Goal: Use online tool/utility: Utilize a website feature to perform a specific function

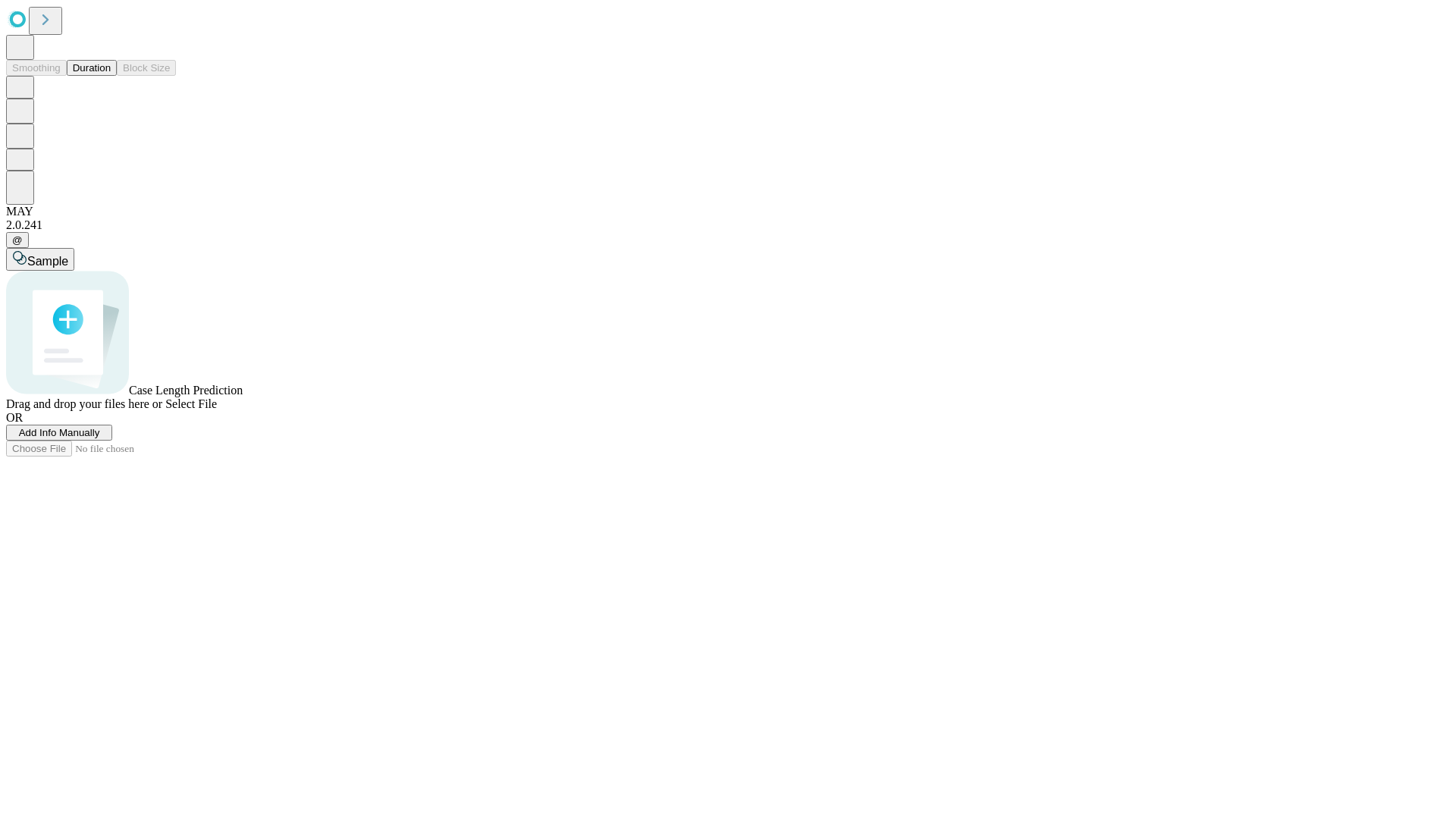
click at [111, 76] on button "Duration" at bounding box center [92, 68] width 50 height 16
click at [101, 439] on span "Add Info Manually" at bounding box center [59, 433] width 81 height 11
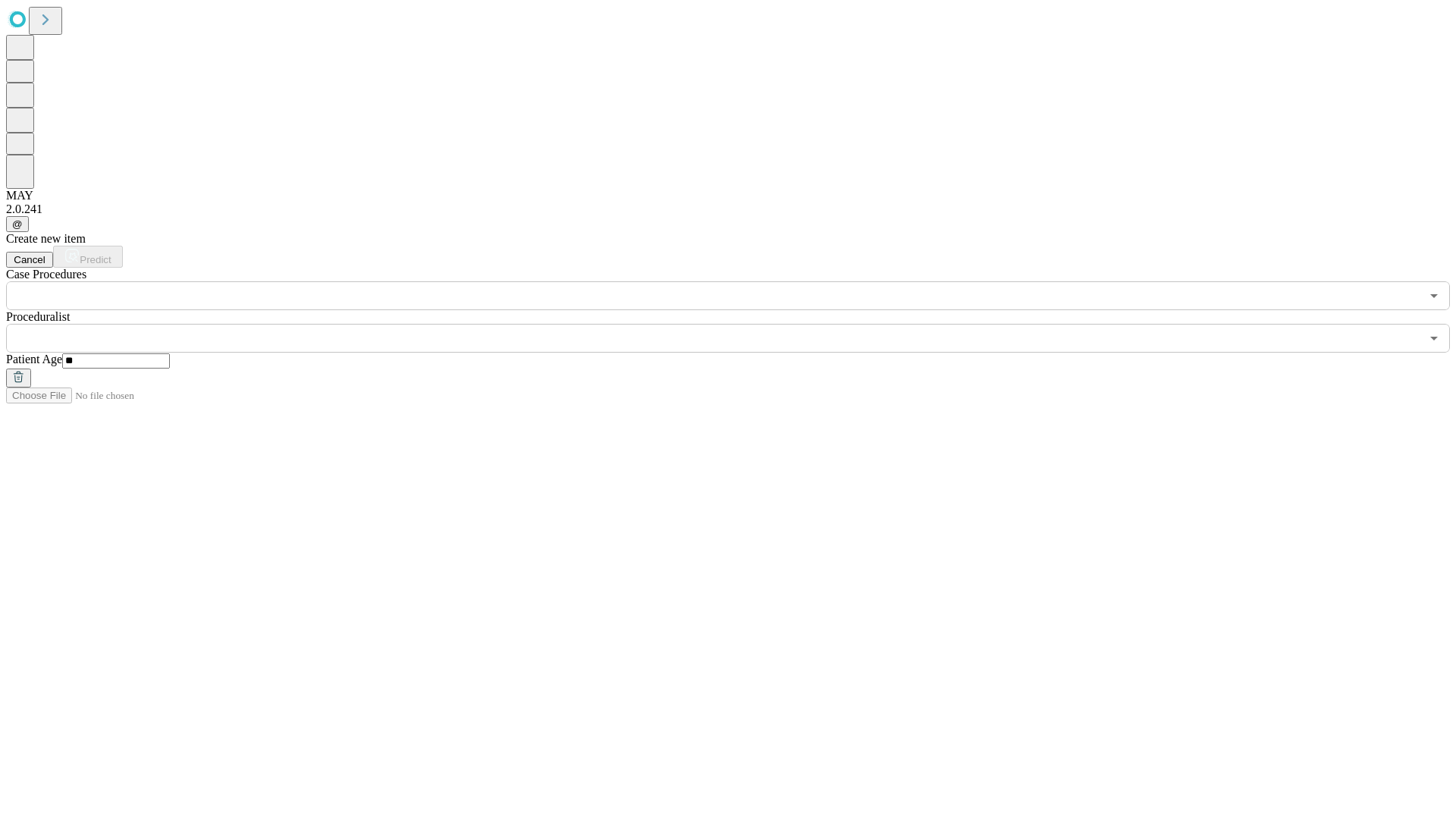
type input "**"
click at [739, 324] on input "text" at bounding box center [713, 338] width 1415 height 29
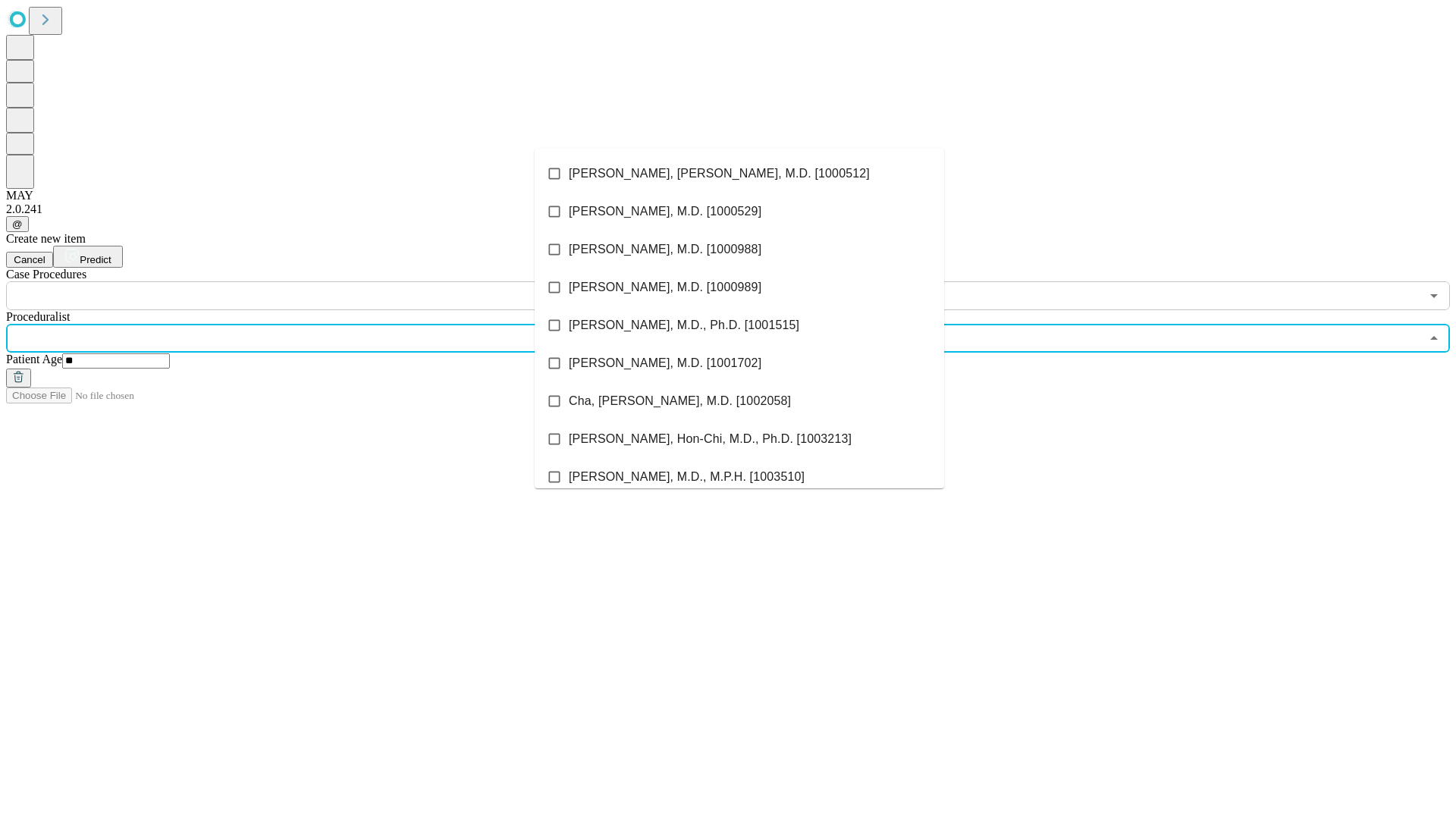
click at [739, 173] on li "[PERSON_NAME], [PERSON_NAME], M.D. [1000512]" at bounding box center [739, 174] width 410 height 38
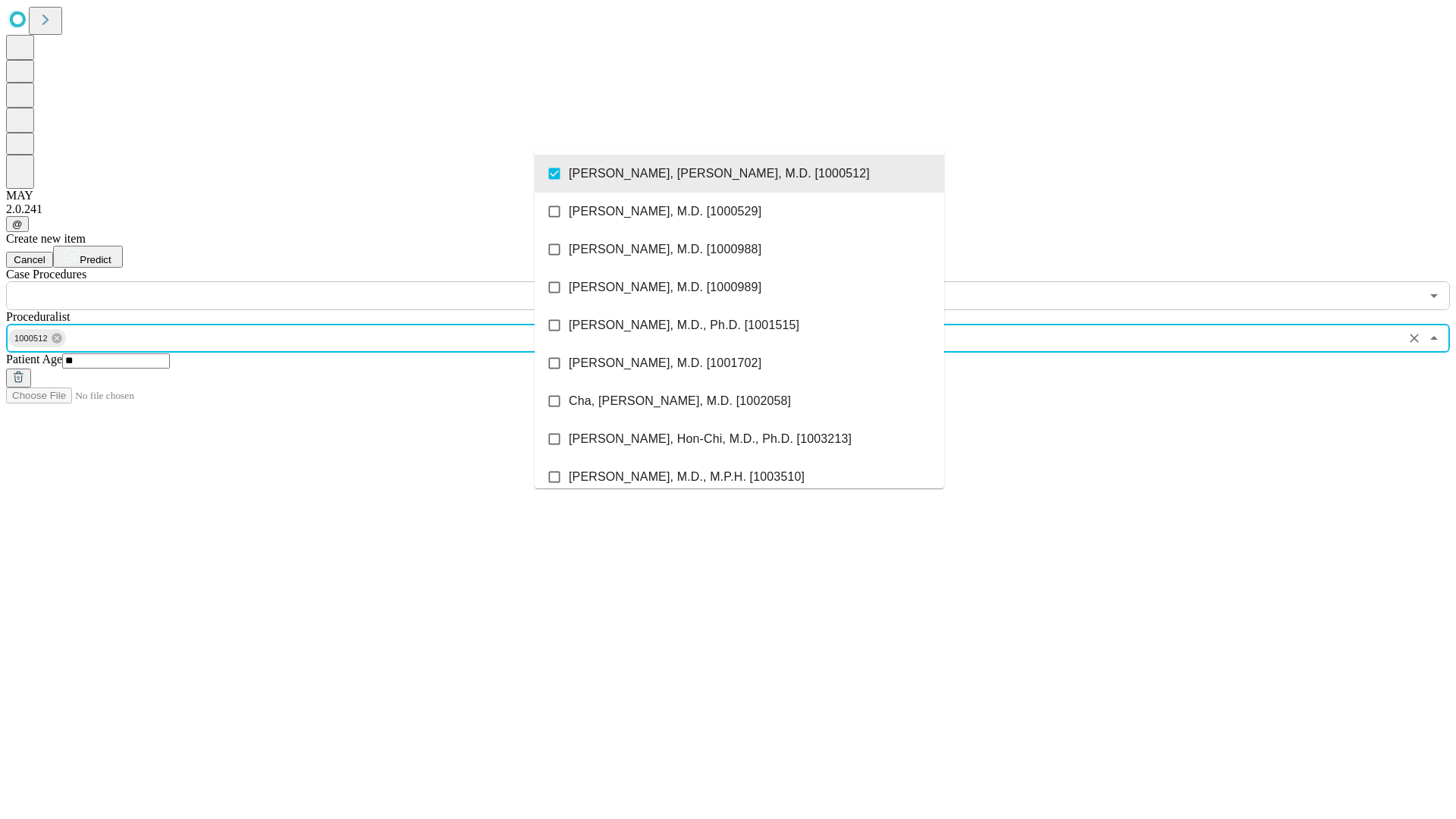
click at [319, 282] on input "text" at bounding box center [713, 296] width 1415 height 29
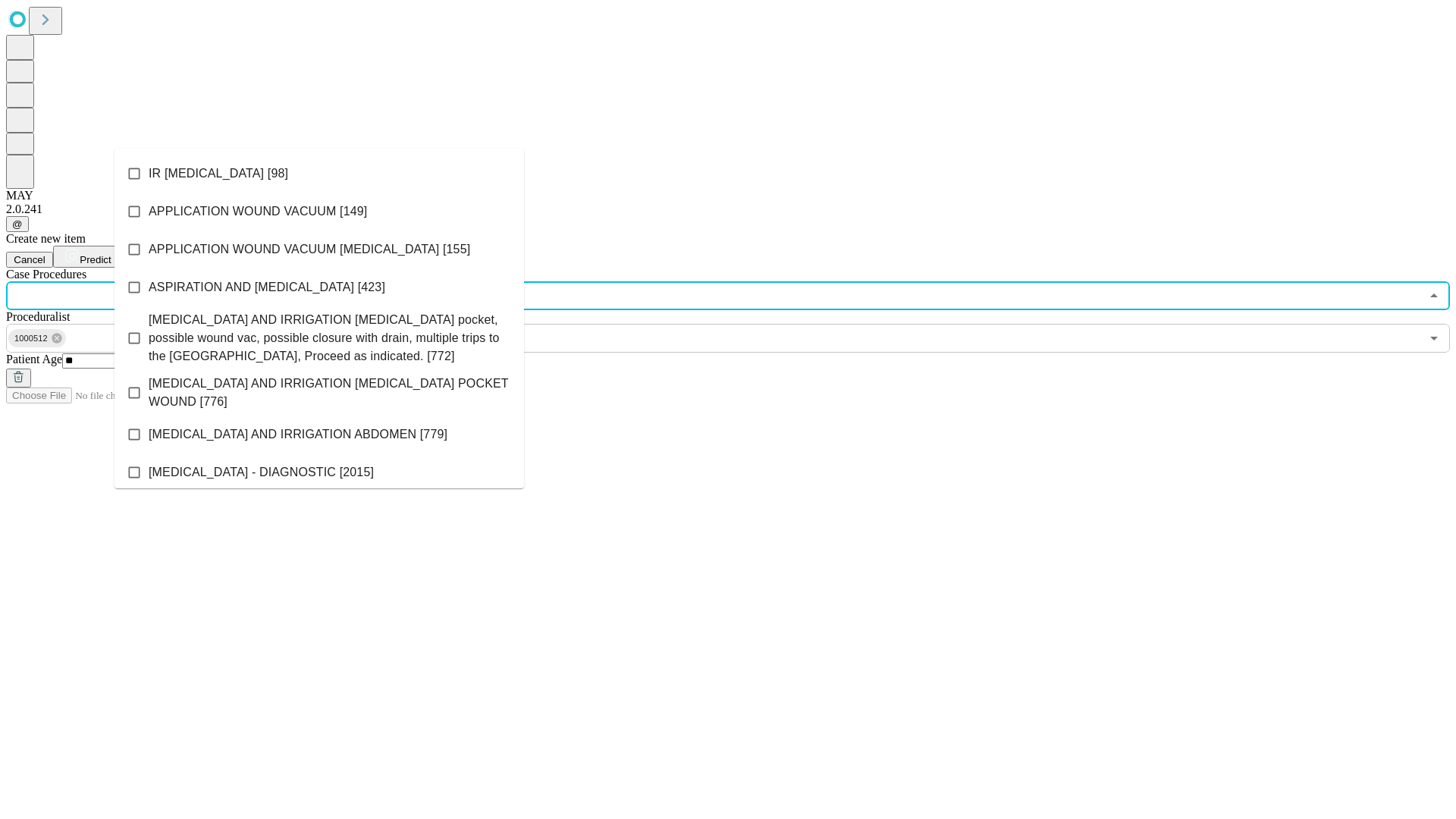
click at [319, 173] on li "IR [MEDICAL_DATA] [98]" at bounding box center [320, 174] width 410 height 38
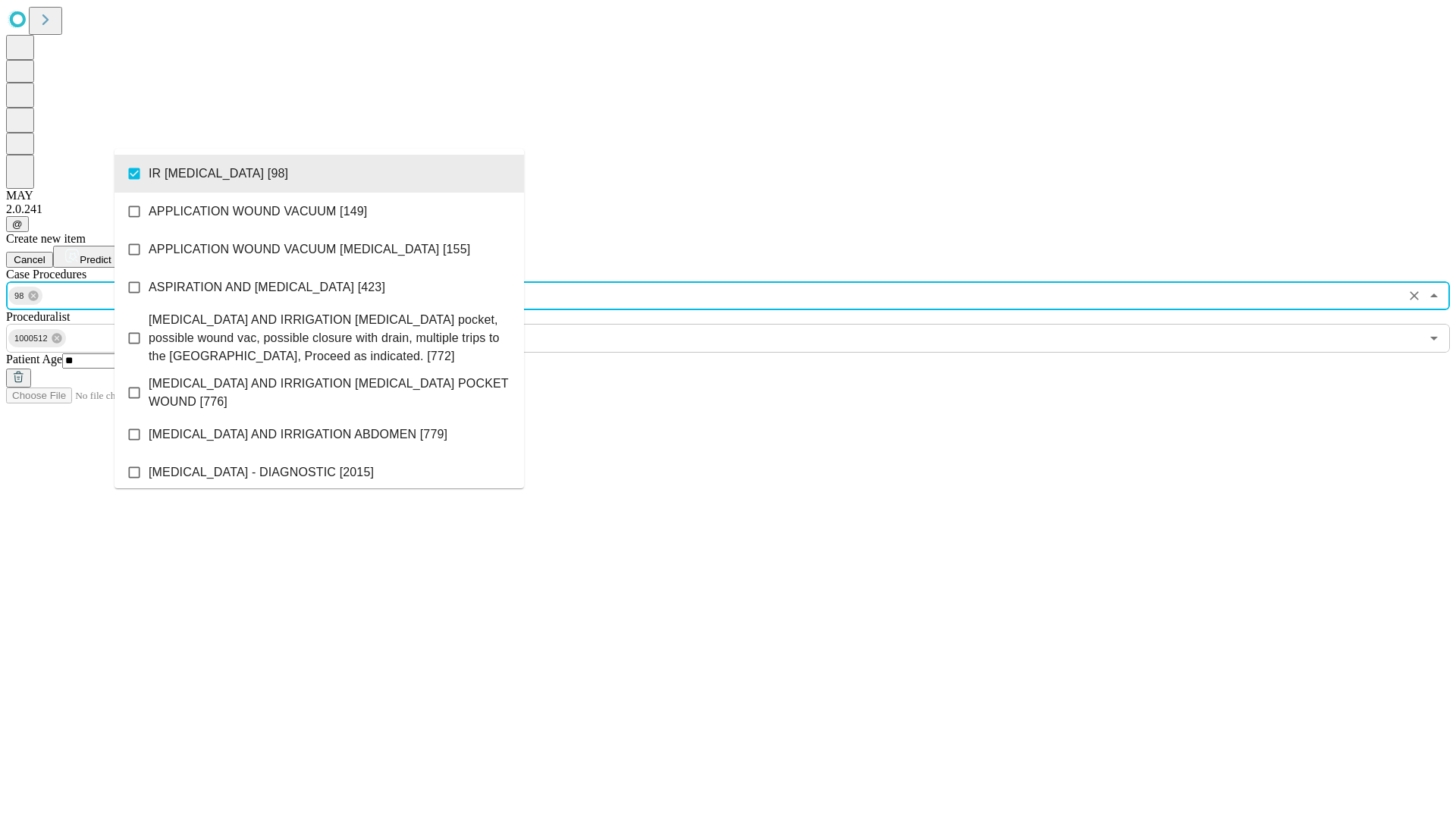
click at [111, 254] on span "Predict" at bounding box center [95, 260] width 31 height 11
